Goal: Task Accomplishment & Management: Manage account settings

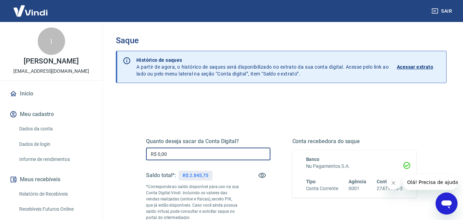
click at [225, 152] on input "R$ 0,00" at bounding box center [208, 153] width 124 height 13
type input "R$ 2.845,75"
click at [246, 129] on div "Quanto deseja sacar da Conta Digital? R$ 2.845,75 ​ Saldo total*: R$ 2.845,75 *…" at bounding box center [281, 193] width 271 height 144
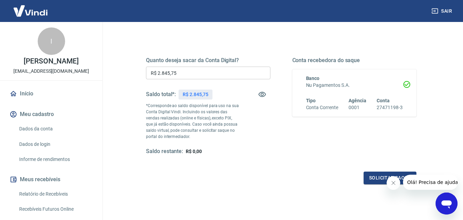
scroll to position [84, 0]
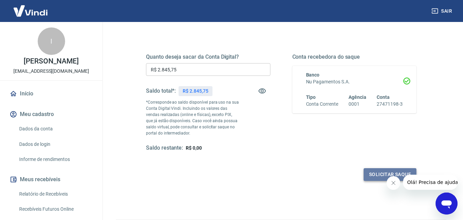
click at [374, 172] on button "Solicitar saque" at bounding box center [390, 174] width 53 height 13
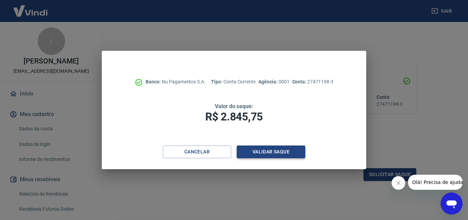
click at [265, 152] on button "Validar saque" at bounding box center [271, 151] width 69 height 13
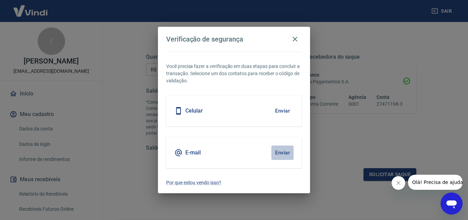
click at [282, 153] on button "Enviar" at bounding box center [283, 152] width 22 height 14
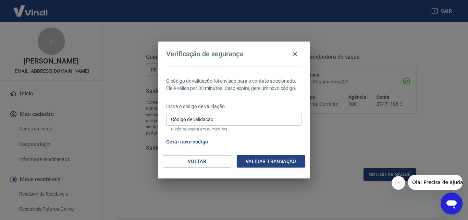
click at [257, 123] on input "Código de validação" at bounding box center [234, 119] width 136 height 13
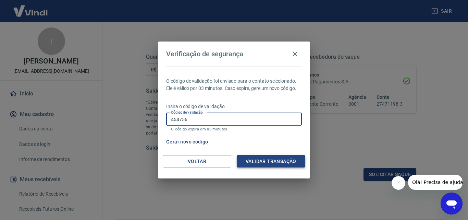
type input "454756"
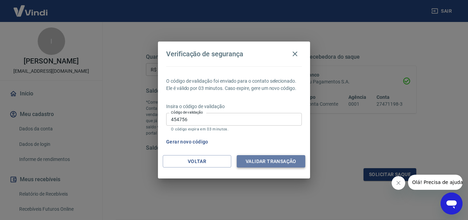
click at [279, 162] on button "Validar transação" at bounding box center [271, 161] width 69 height 13
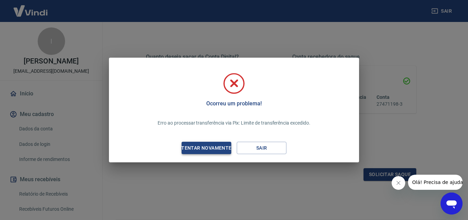
click at [213, 145] on div "Tentar novamente" at bounding box center [206, 148] width 67 height 9
